Goal: Task Accomplishment & Management: Manage account settings

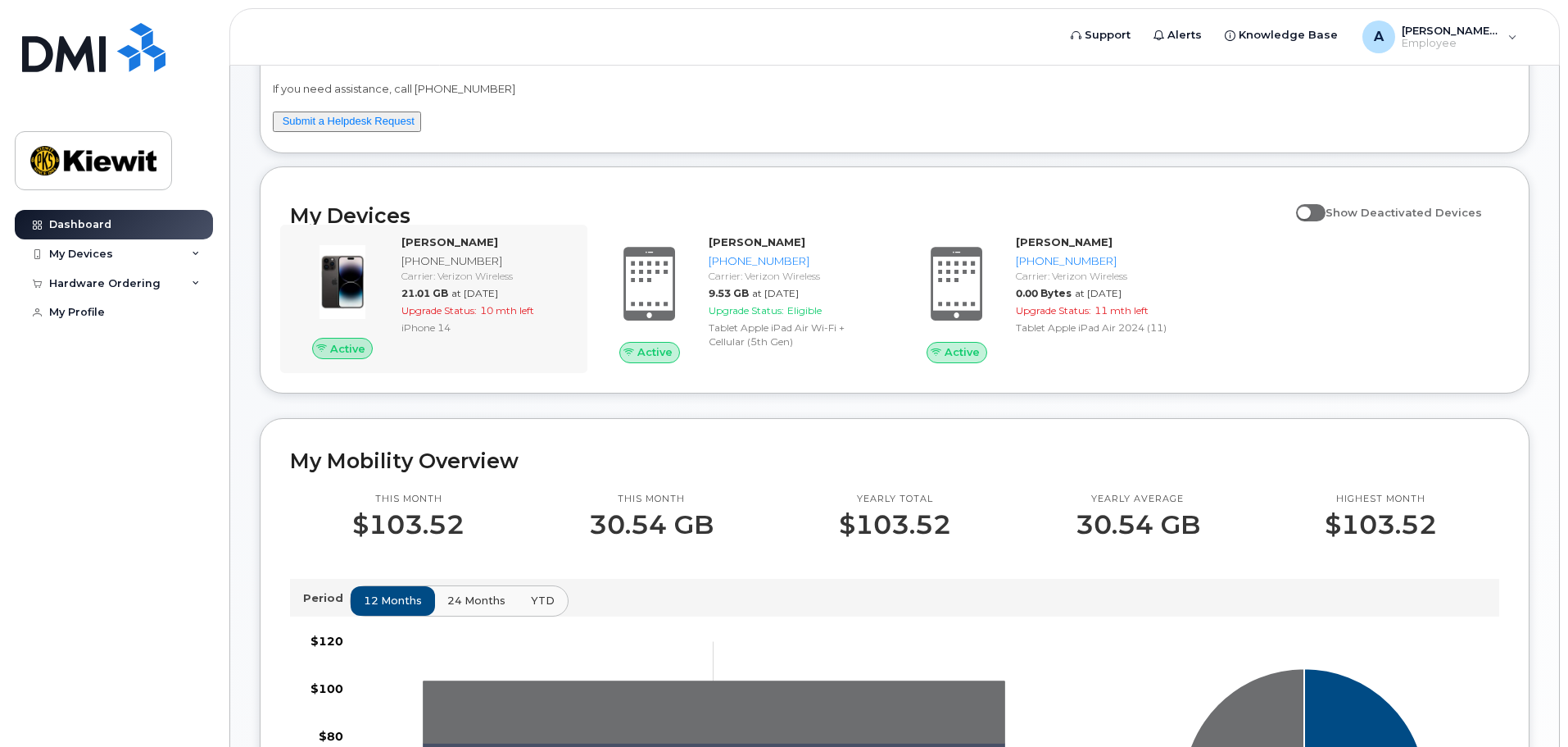
scroll to position [109, 0]
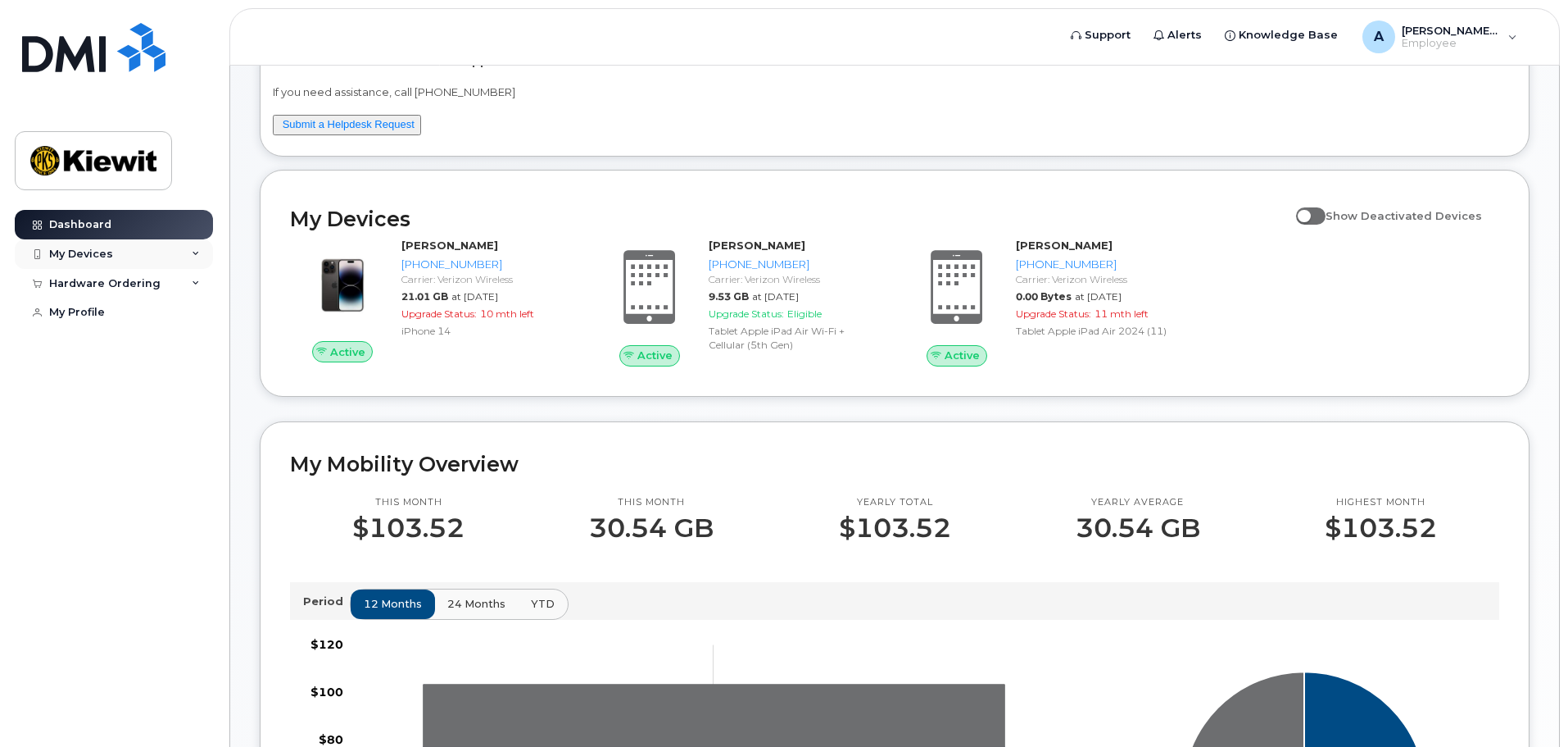
click at [119, 255] on div "My Devices" at bounding box center [114, 254] width 199 height 29
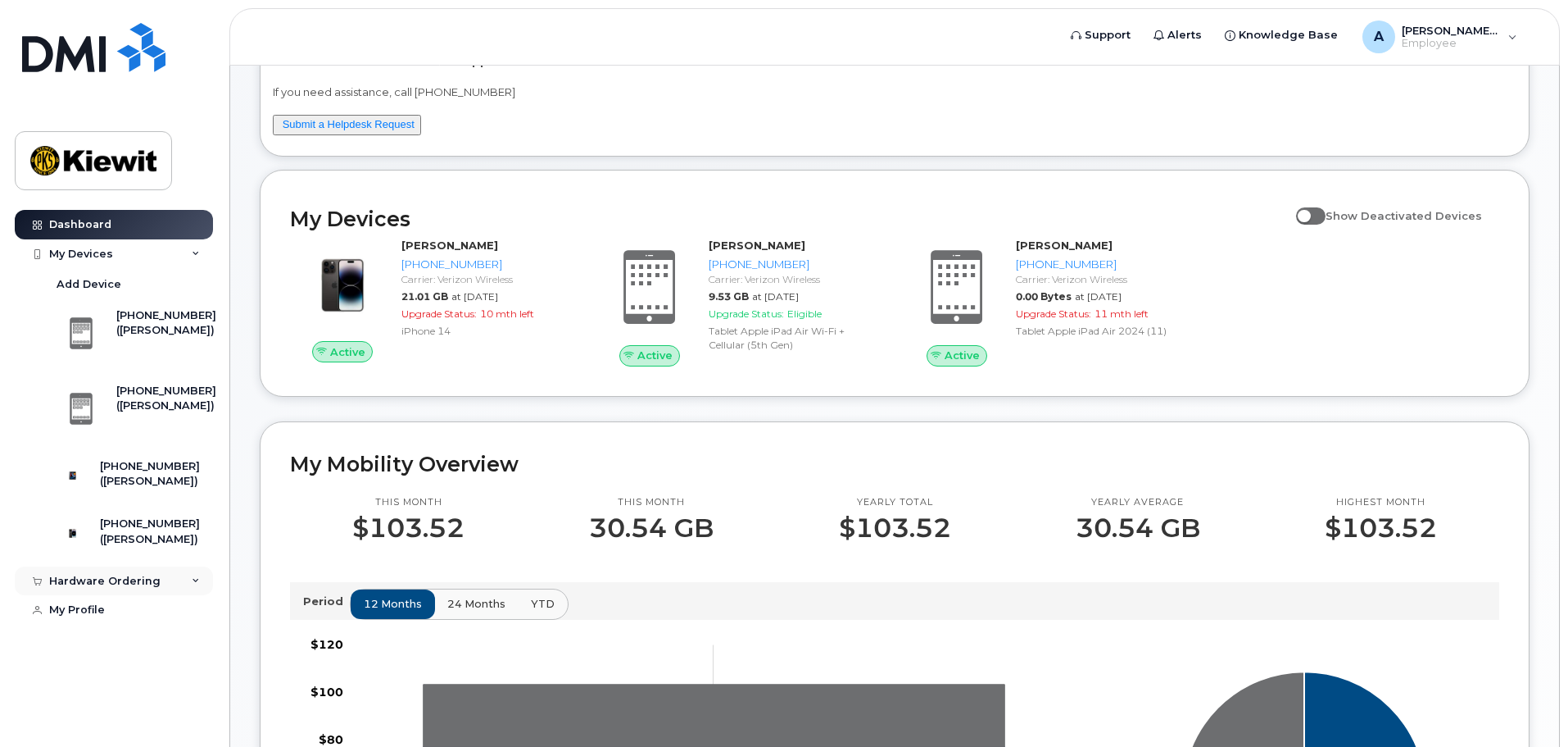
click at [137, 596] on div "Hardware Ordering" at bounding box center [114, 581] width 199 height 29
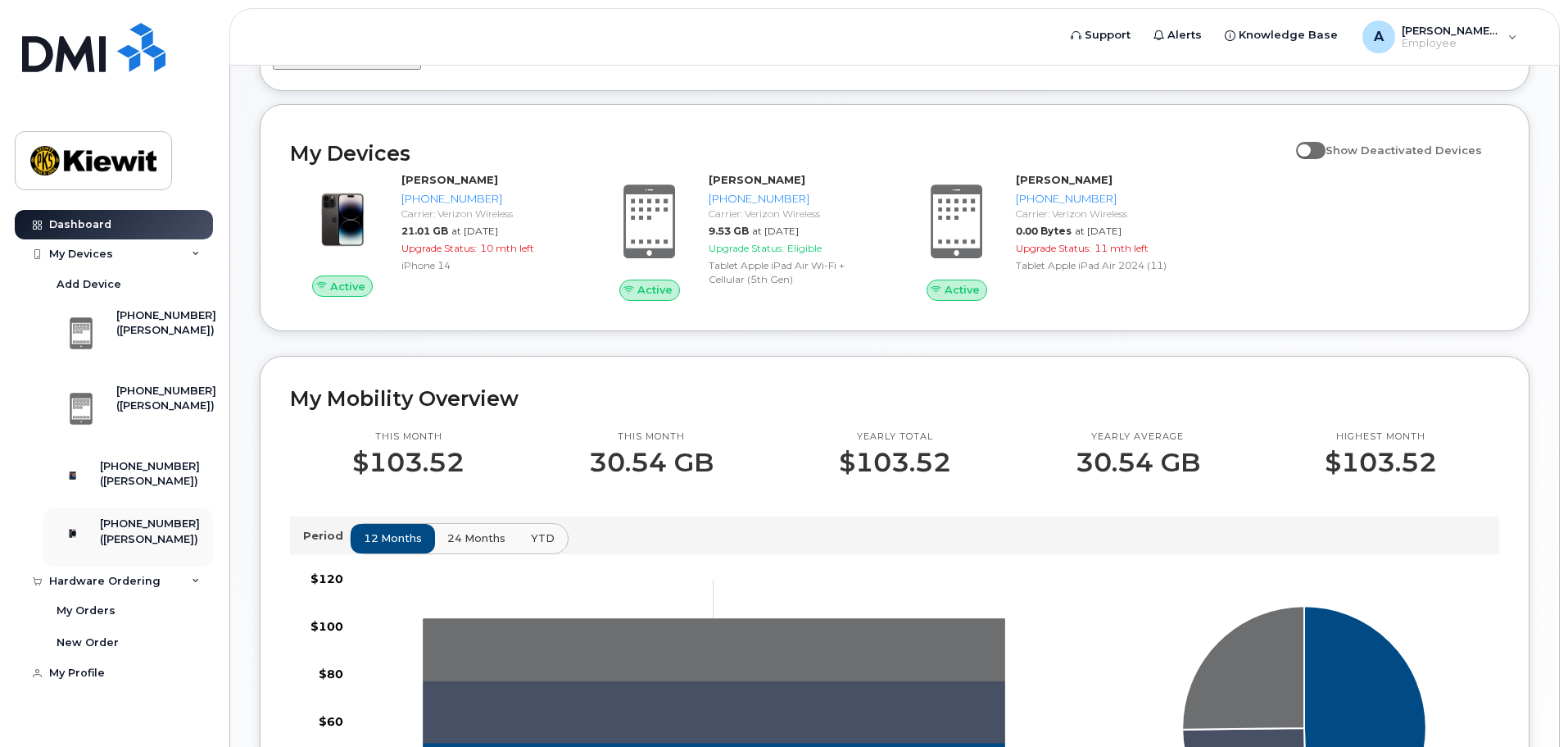
scroll to position [273, 0]
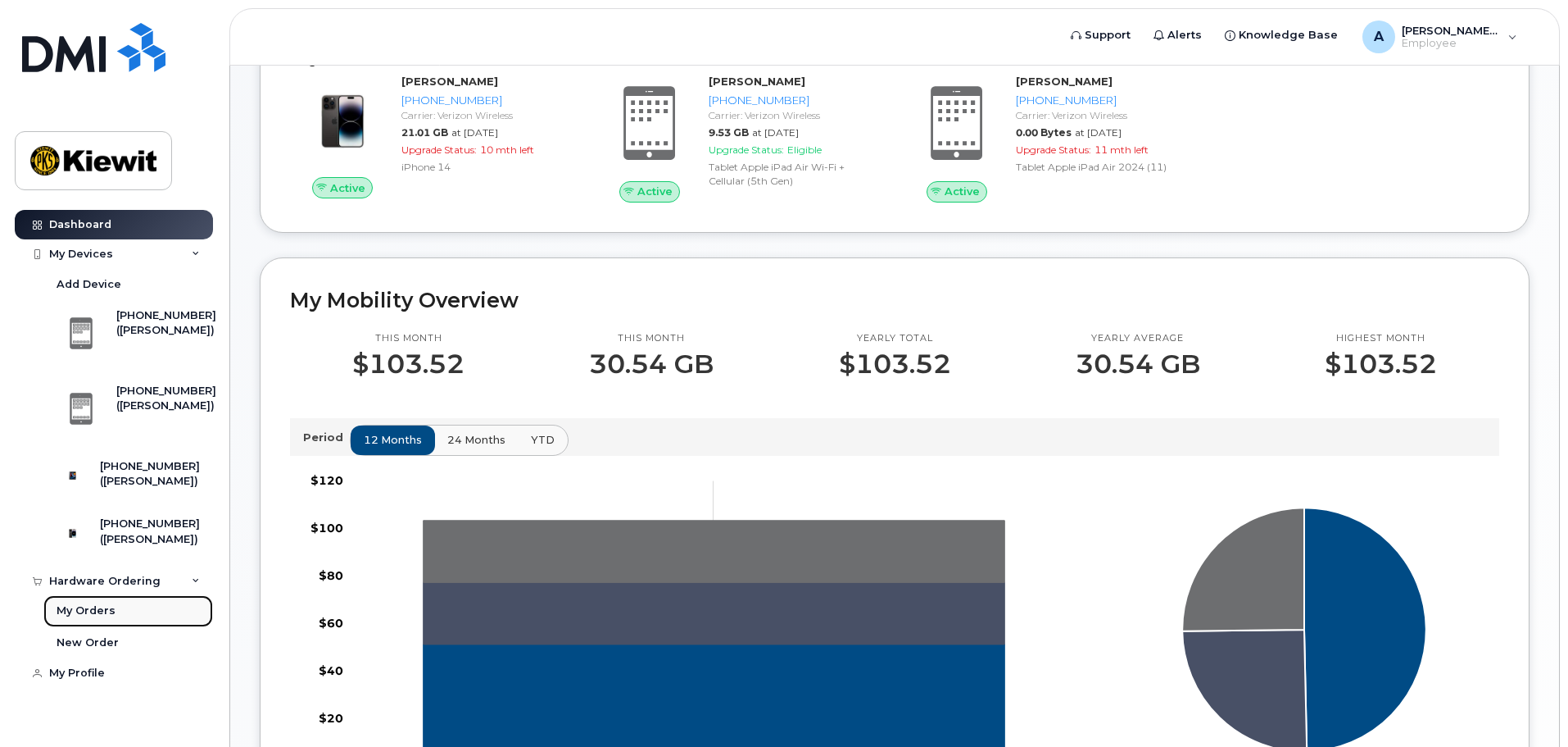
click at [90, 618] on div "My Orders" at bounding box center [86, 610] width 59 height 15
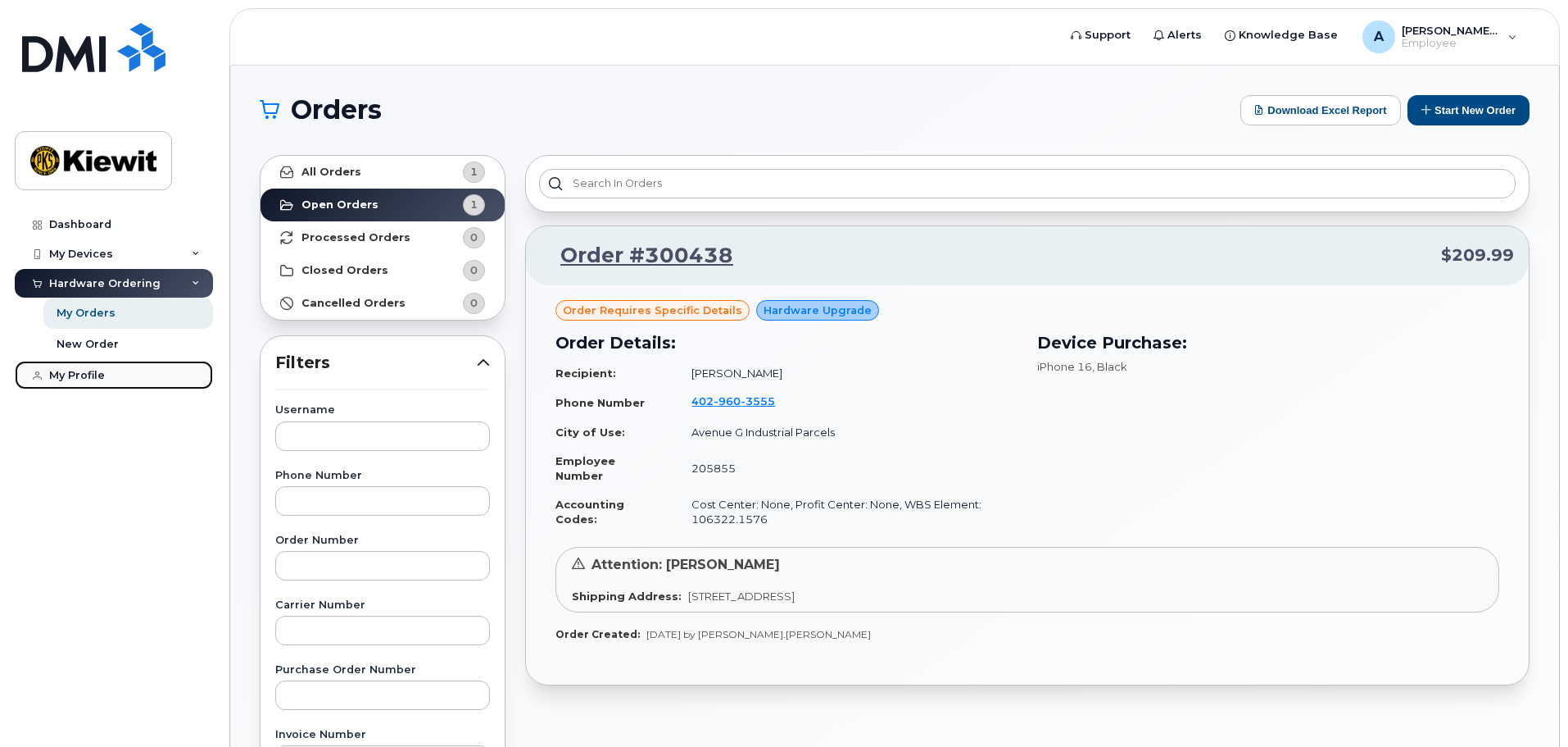
click at [98, 370] on div "My Profile" at bounding box center [76, 375] width 55 height 13
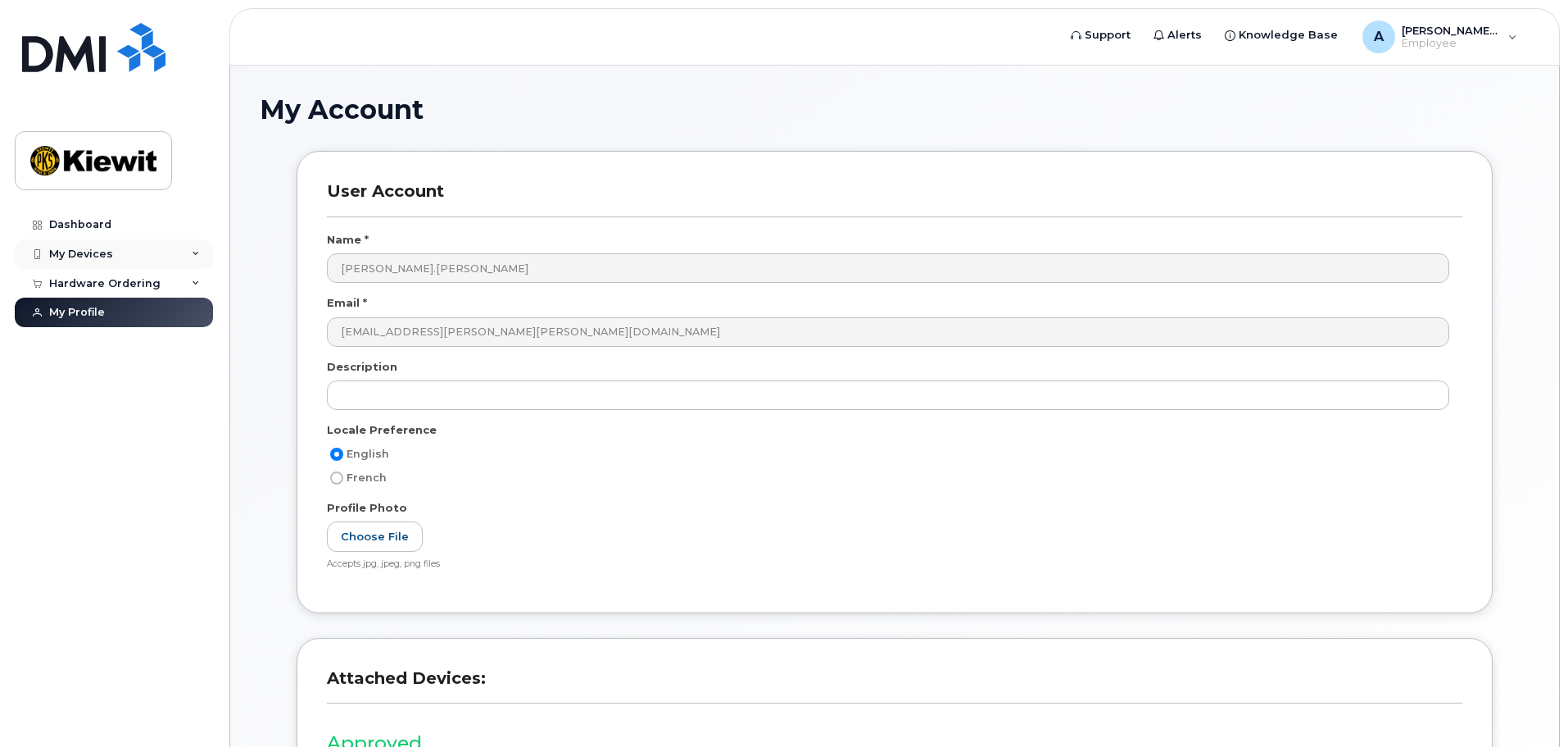
click at [99, 250] on div "My Devices" at bounding box center [81, 253] width 64 height 13
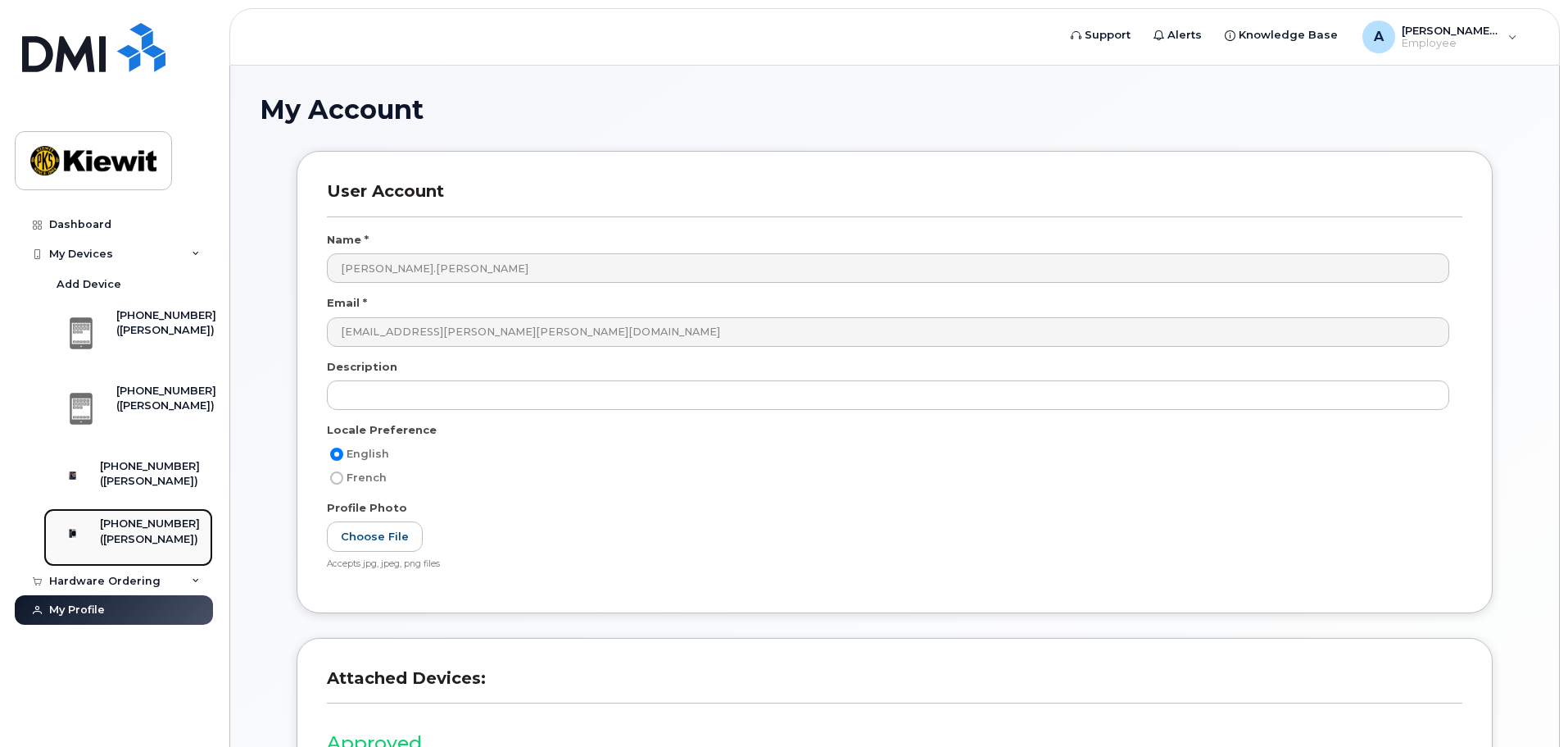
click at [131, 546] on div "([PERSON_NAME])" at bounding box center [150, 539] width 100 height 15
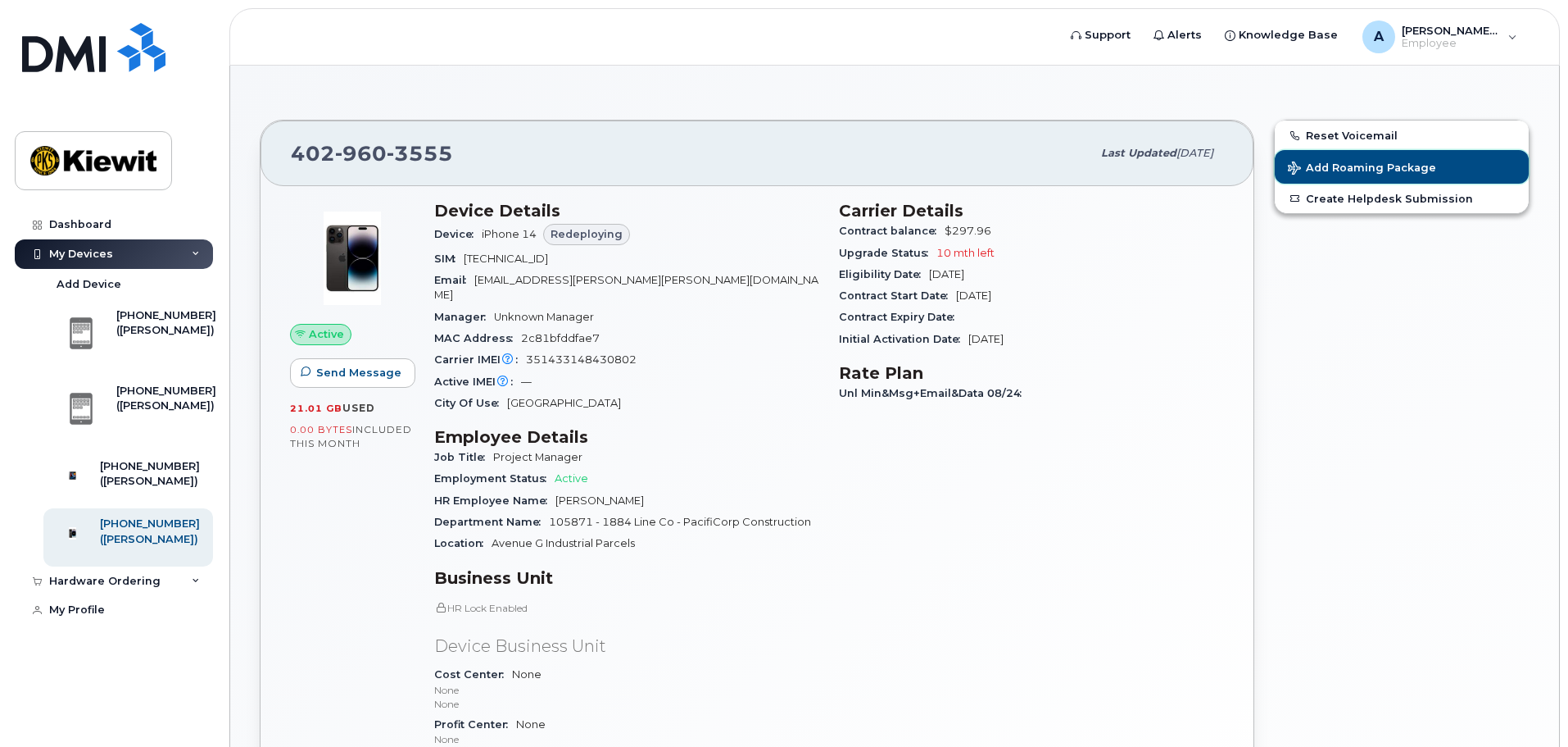
click at [1343, 167] on span "Add Roaming Package" at bounding box center [1362, 169] width 148 height 16
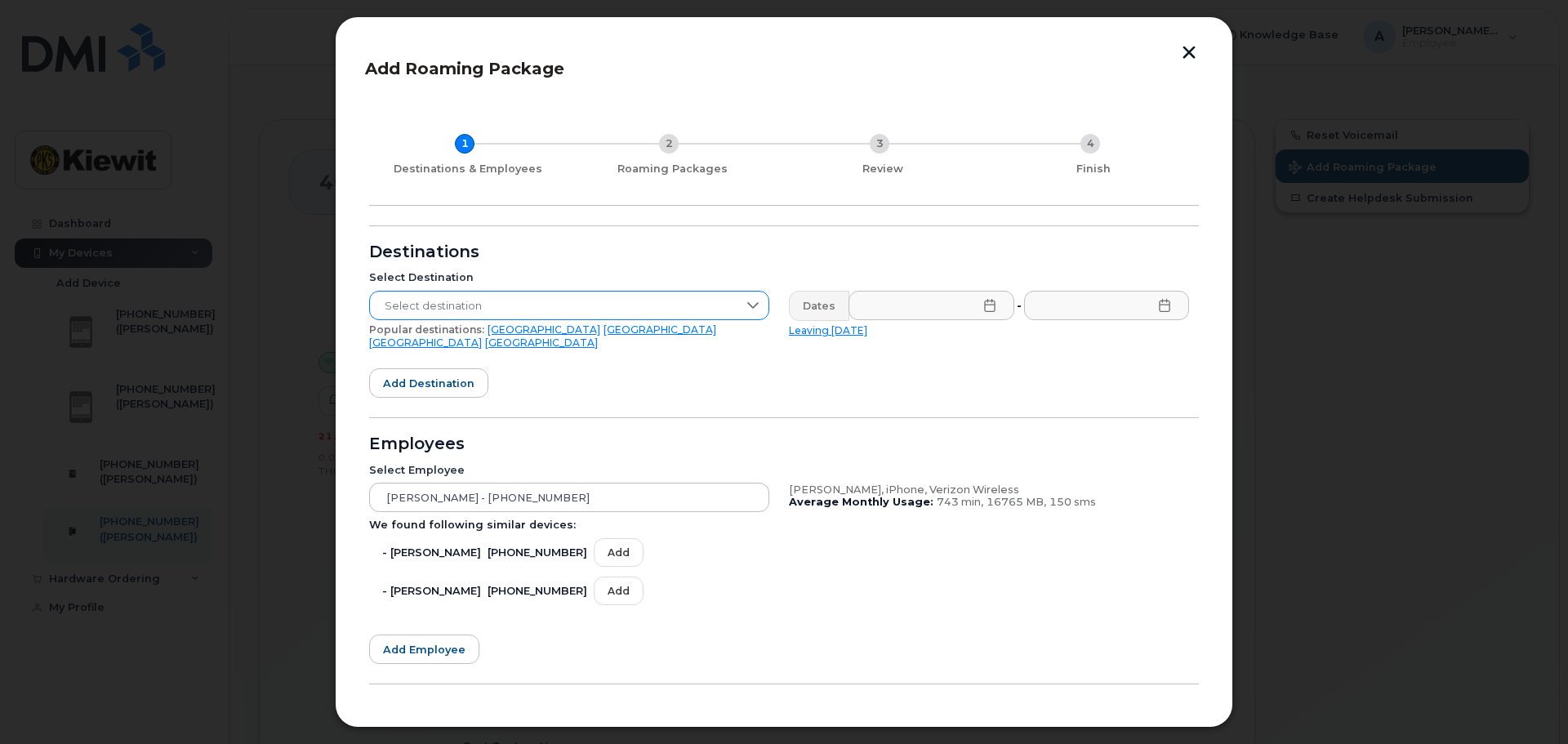
click at [753, 296] on div at bounding box center [753, 305] width 31 height 28
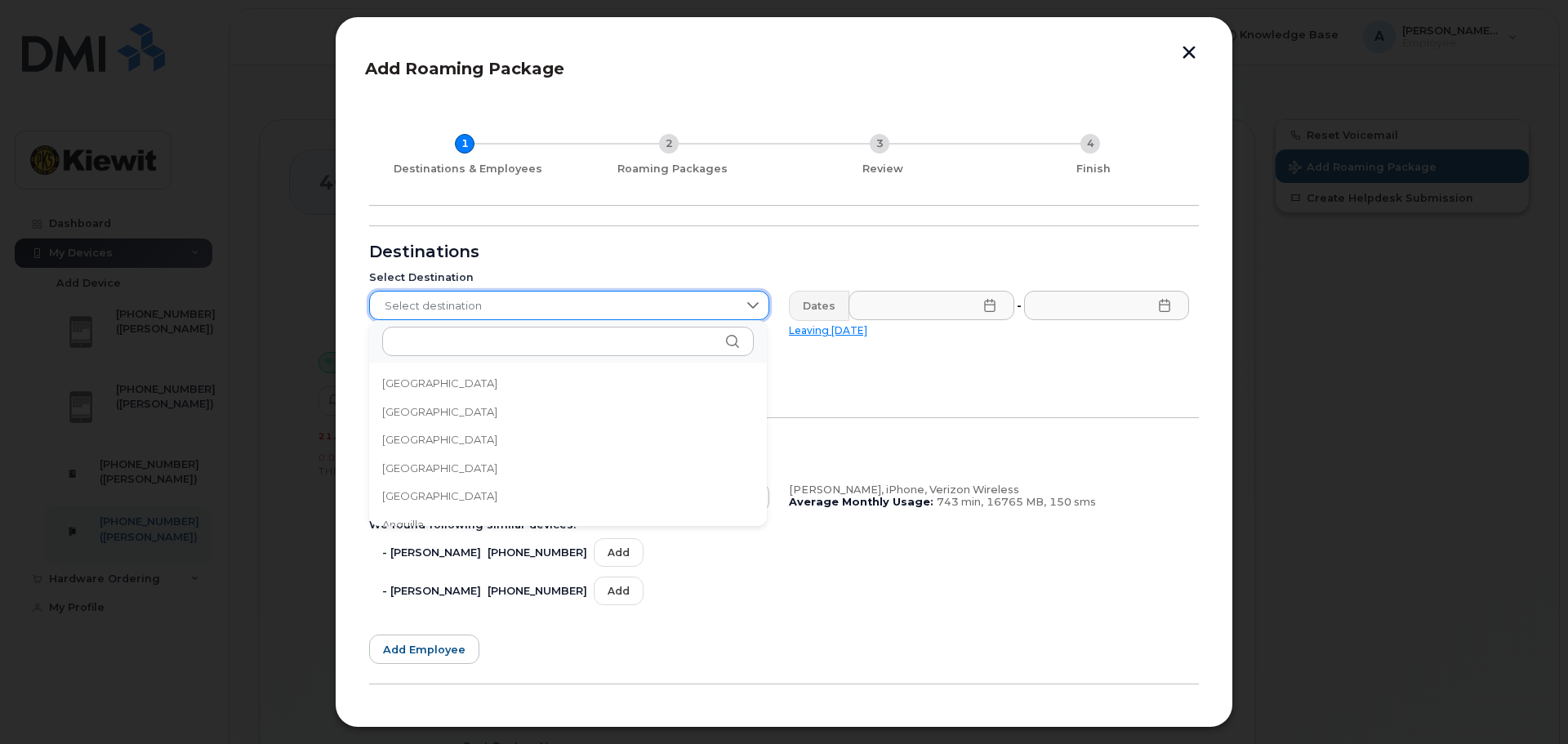
click at [753, 296] on div at bounding box center [753, 305] width 31 height 28
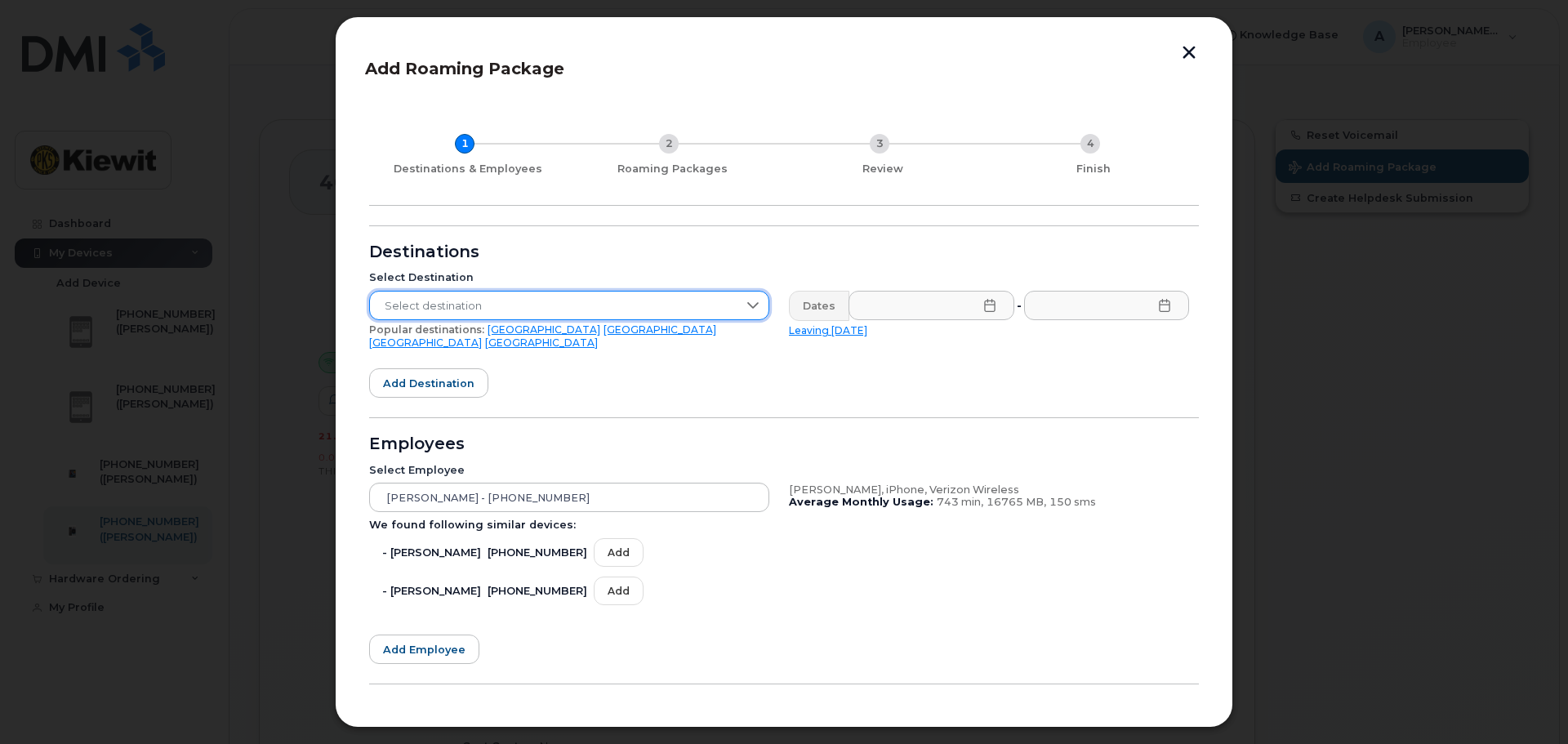
click at [1185, 49] on button "button" at bounding box center [1189, 54] width 24 height 17
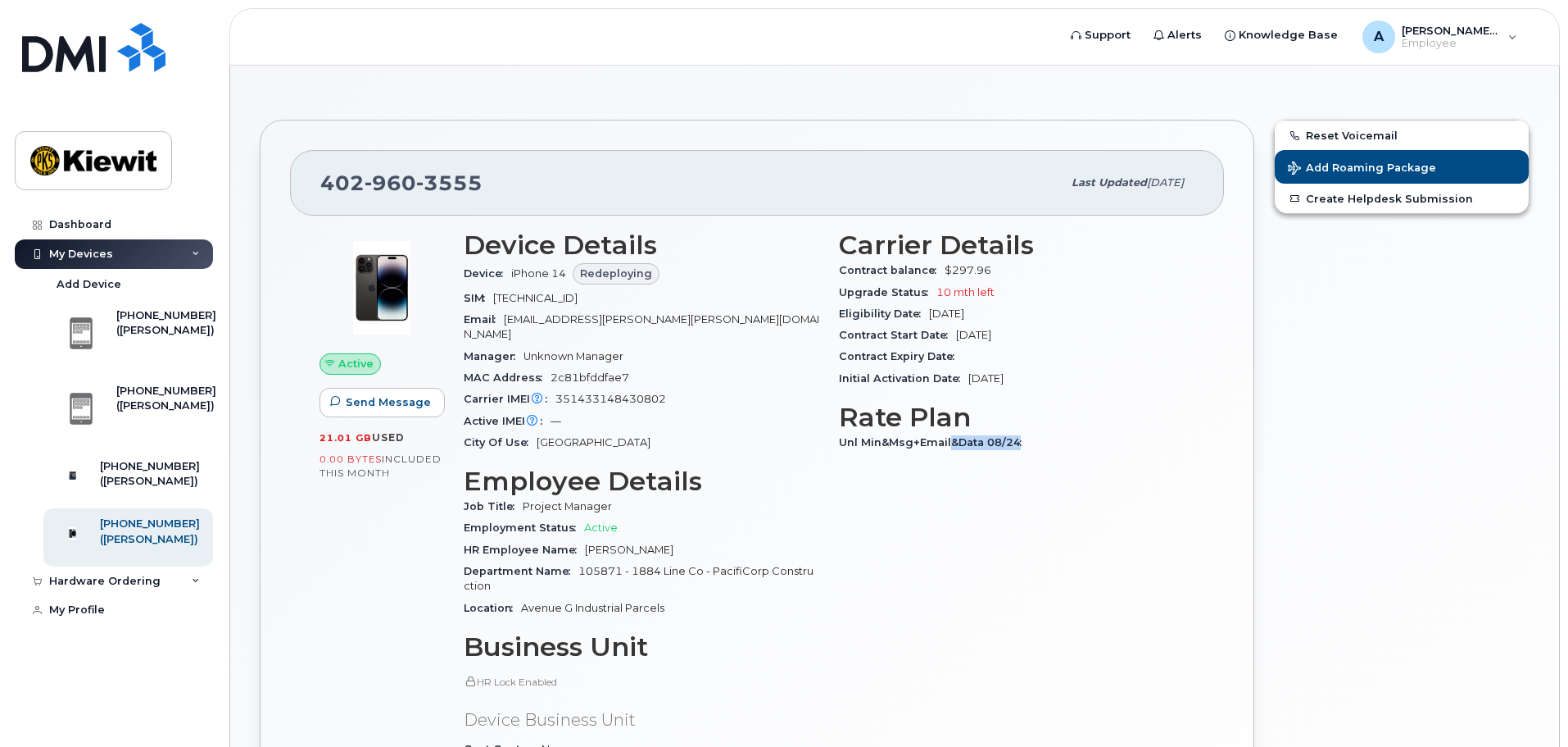
drag, startPoint x: 949, startPoint y: 438, endPoint x: 1055, endPoint y: 455, distance: 107.4
click at [1055, 455] on div "Carrier Details Contract balance $297.96 Upgrade Status 10 mth left Eligibility…" at bounding box center [1016, 565] width 375 height 690
